Goal: Task Accomplishment & Management: Use online tool/utility

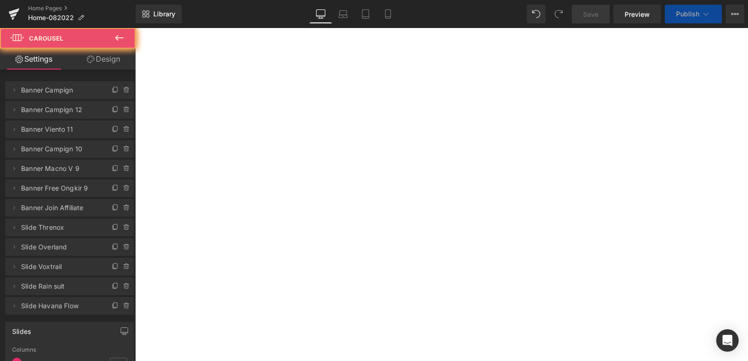
click at [123, 94] on span at bounding box center [126, 90] width 11 height 11
click at [123, 94] on button "Delete" at bounding box center [116, 91] width 29 height 12
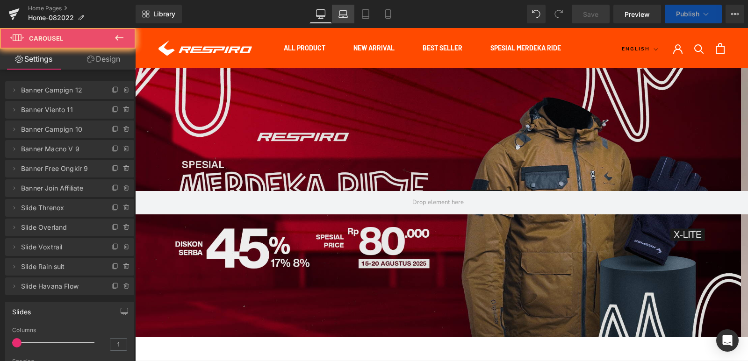
click at [345, 15] on icon at bounding box center [342, 13] width 9 height 9
click at [363, 14] on icon at bounding box center [365, 13] width 9 height 9
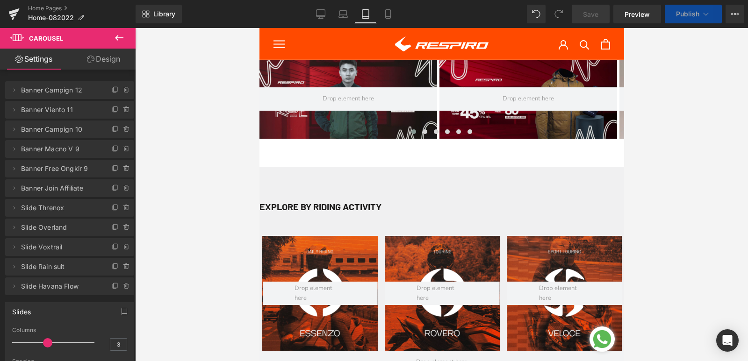
click at [275, 72] on div at bounding box center [348, 99] width 178 height 79
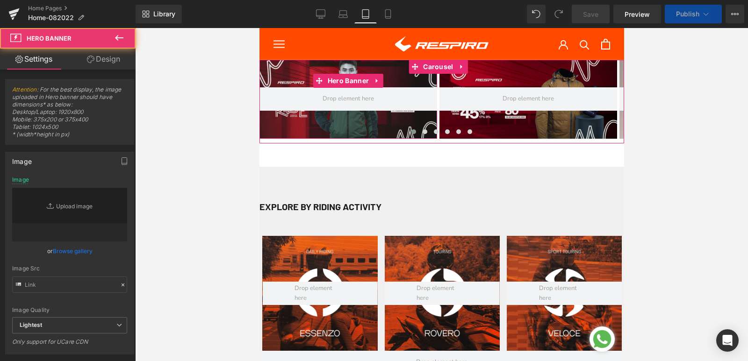
click at [275, 72] on div at bounding box center [348, 99] width 178 height 79
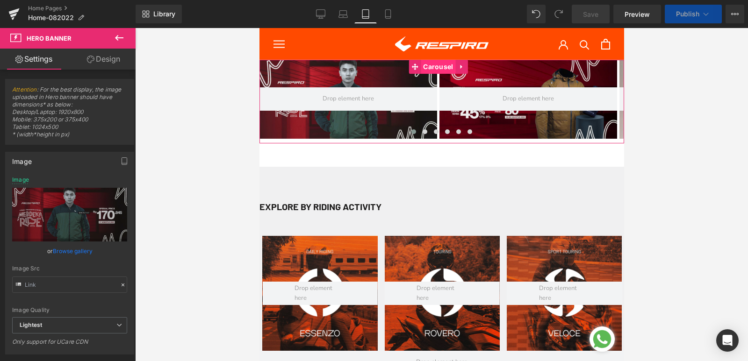
click at [427, 67] on span "Carousel" at bounding box center [437, 67] width 35 height 14
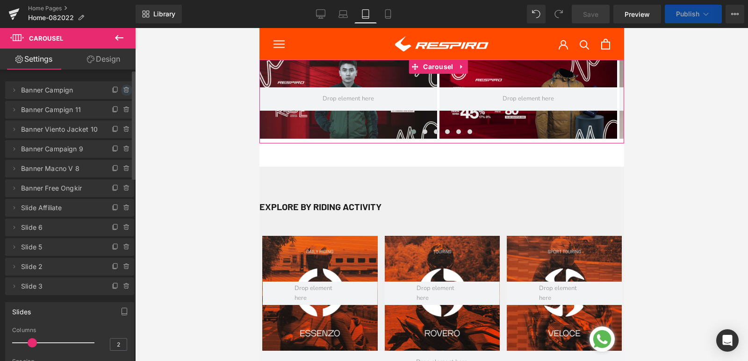
click at [125, 93] on icon at bounding box center [126, 89] width 7 height 7
click at [117, 92] on button "Delete" at bounding box center [116, 91] width 29 height 12
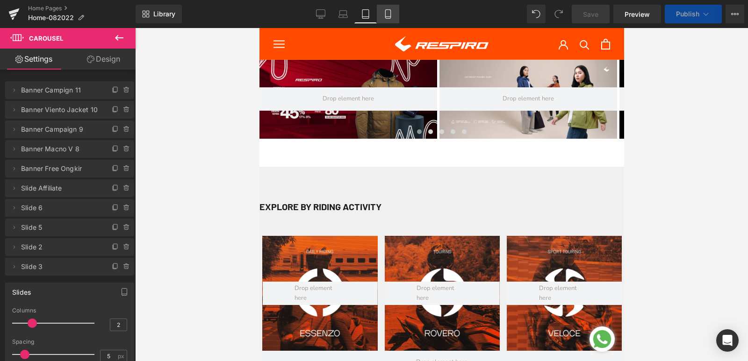
click at [388, 18] on icon at bounding box center [387, 13] width 9 height 9
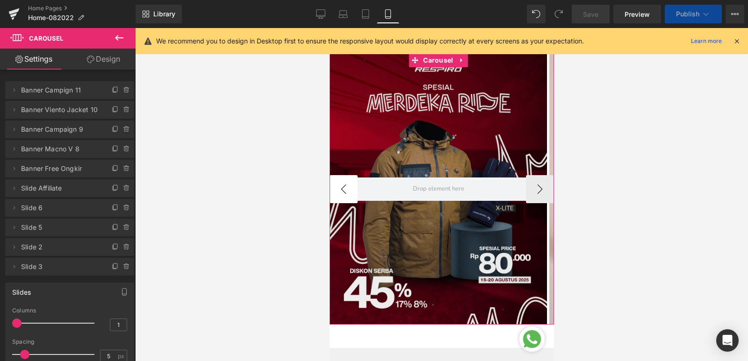
click at [345, 195] on button "‹" at bounding box center [343, 189] width 28 height 28
click at [539, 193] on button "›" at bounding box center [539, 189] width 28 height 28
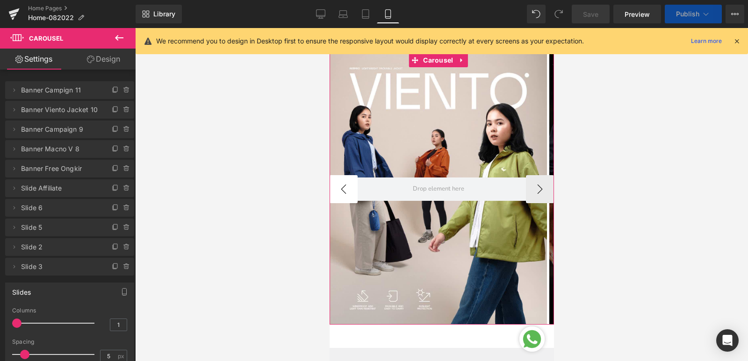
click at [341, 193] on button "‹" at bounding box center [343, 189] width 28 height 28
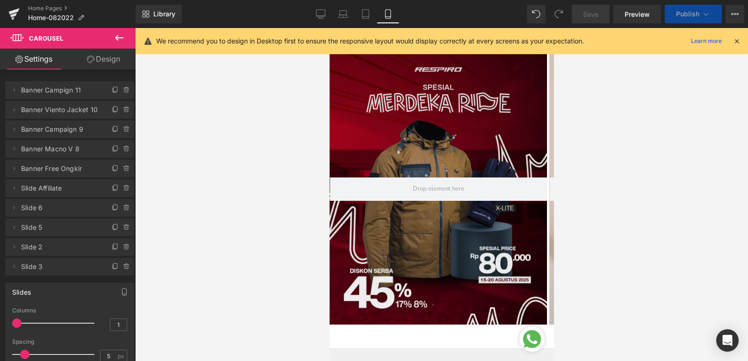
click at [629, 119] on div at bounding box center [441, 194] width 613 height 333
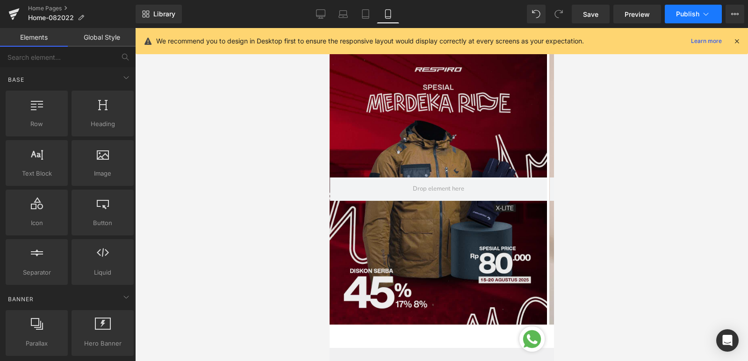
click at [691, 14] on span "Publish" at bounding box center [687, 13] width 23 height 7
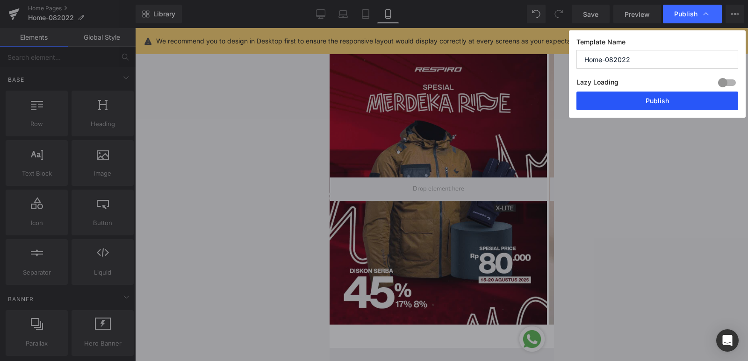
click at [632, 96] on button "Publish" at bounding box center [657, 101] width 162 height 19
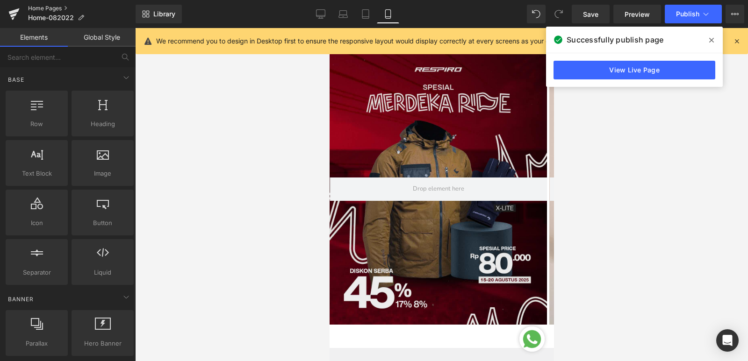
click at [35, 7] on link "Home Pages" at bounding box center [81, 8] width 107 height 7
